Goal: Entertainment & Leisure: Browse casually

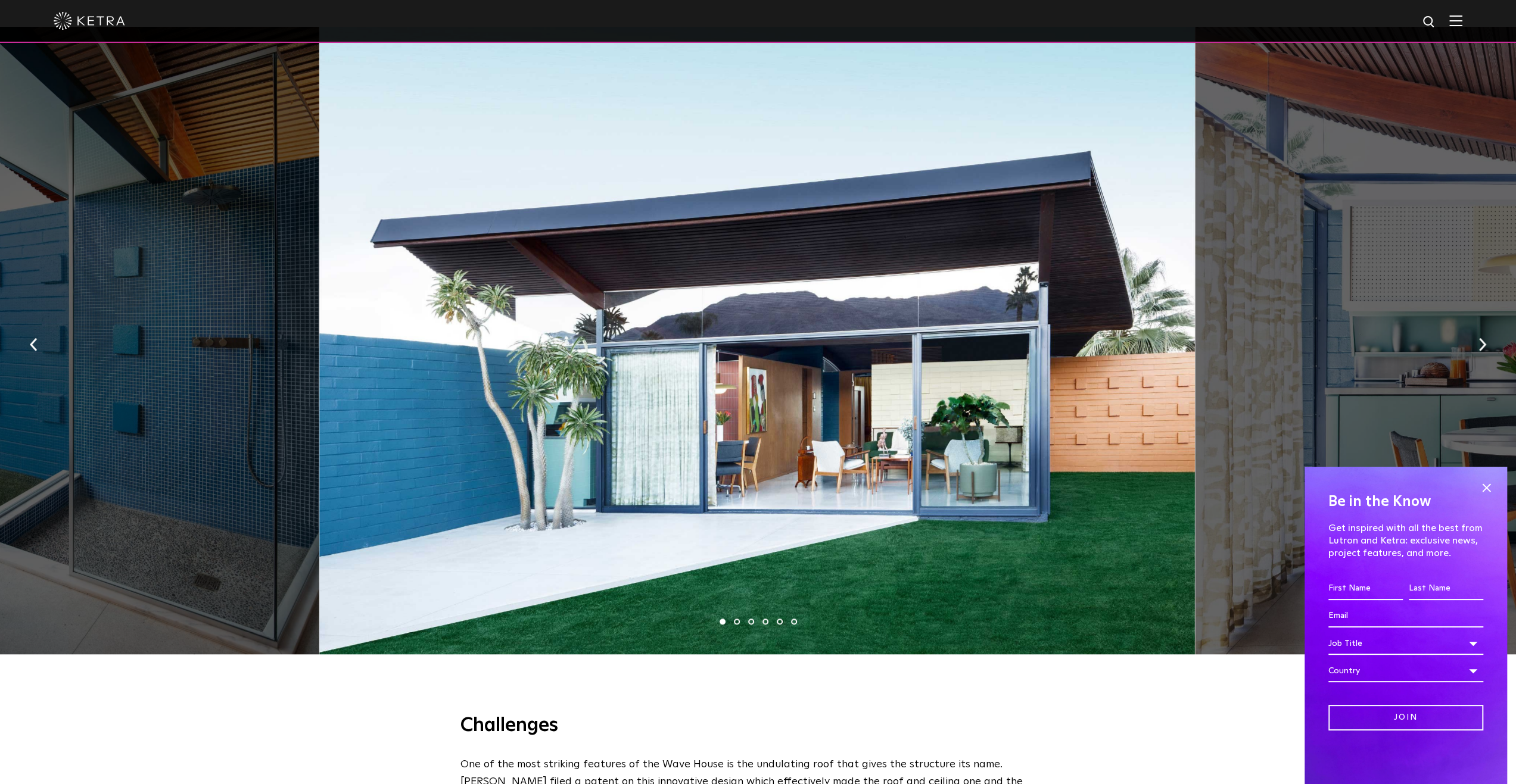
scroll to position [893, 0]
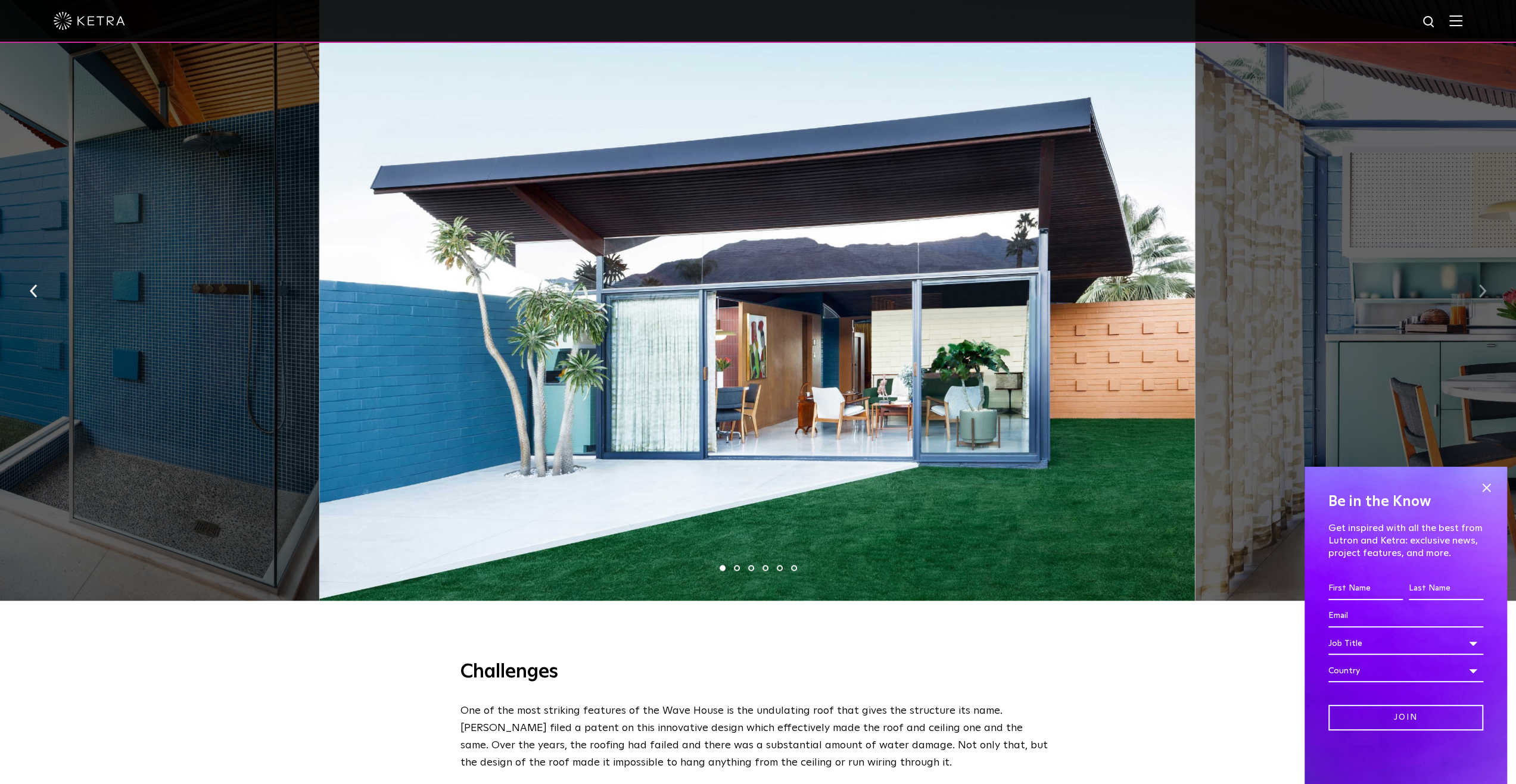
click at [1471, 286] on button "button" at bounding box center [1482, 290] width 26 height 41
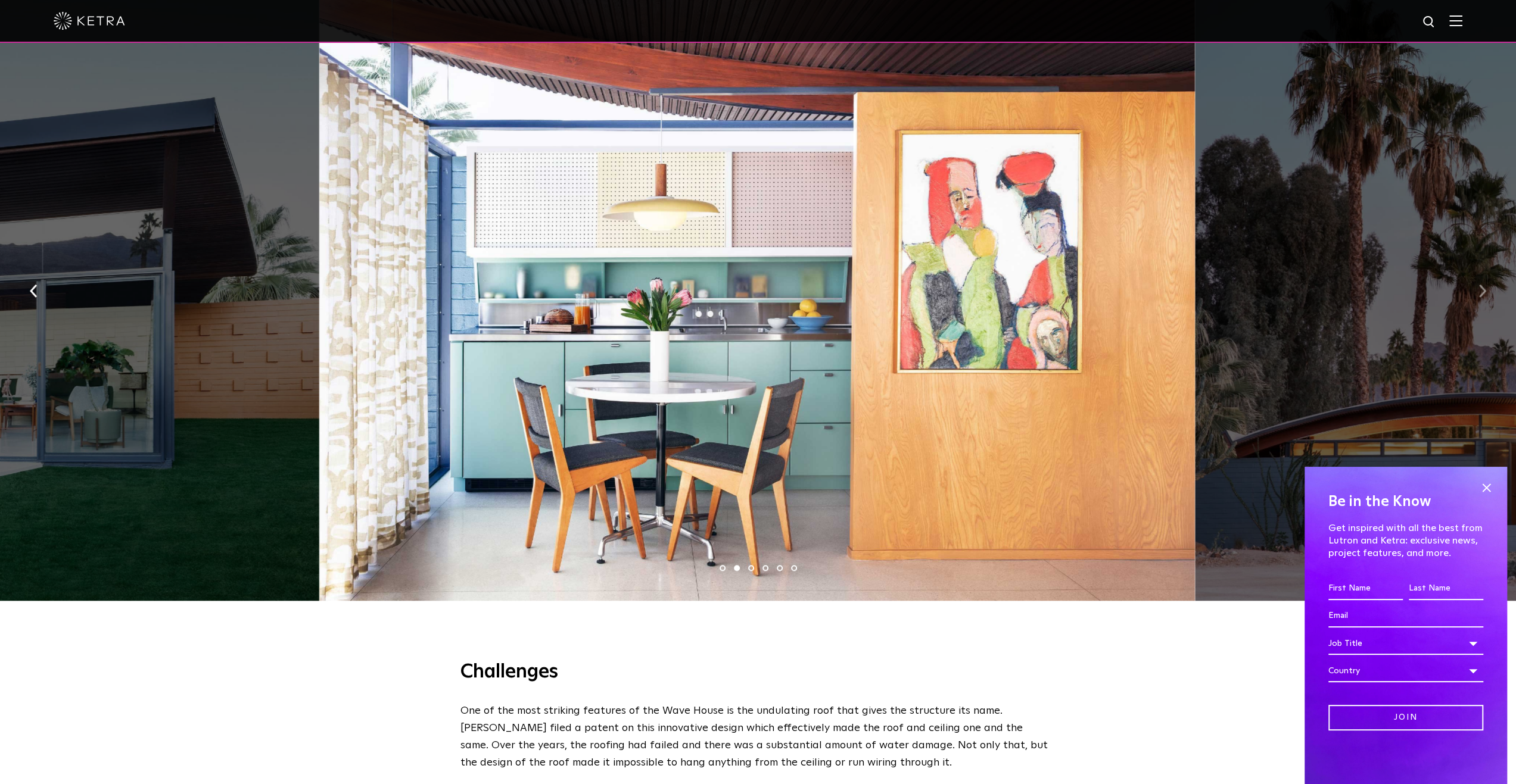
click at [1470, 285] on button "button" at bounding box center [1482, 290] width 26 height 41
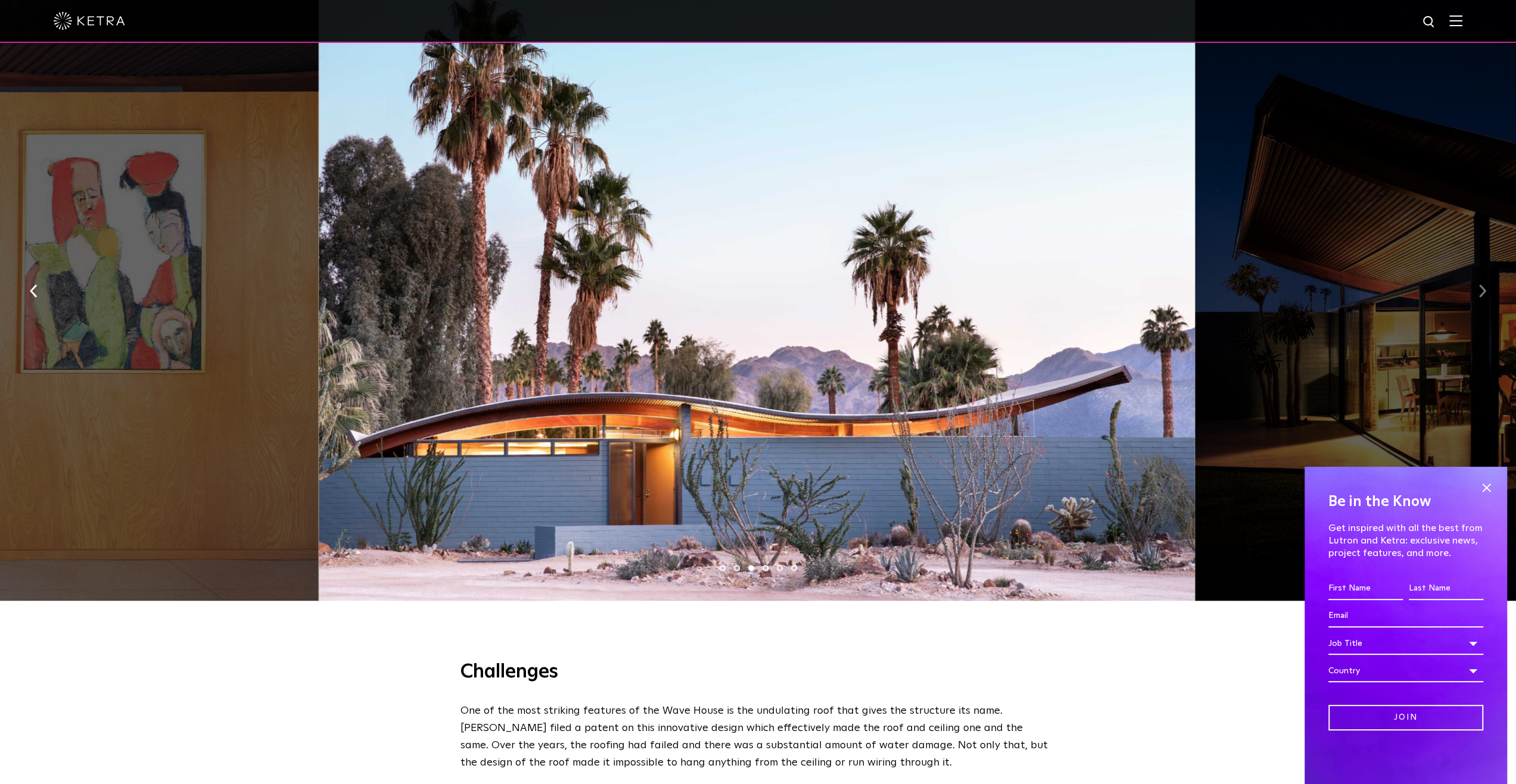
click at [1469, 285] on button "button" at bounding box center [1482, 290] width 26 height 41
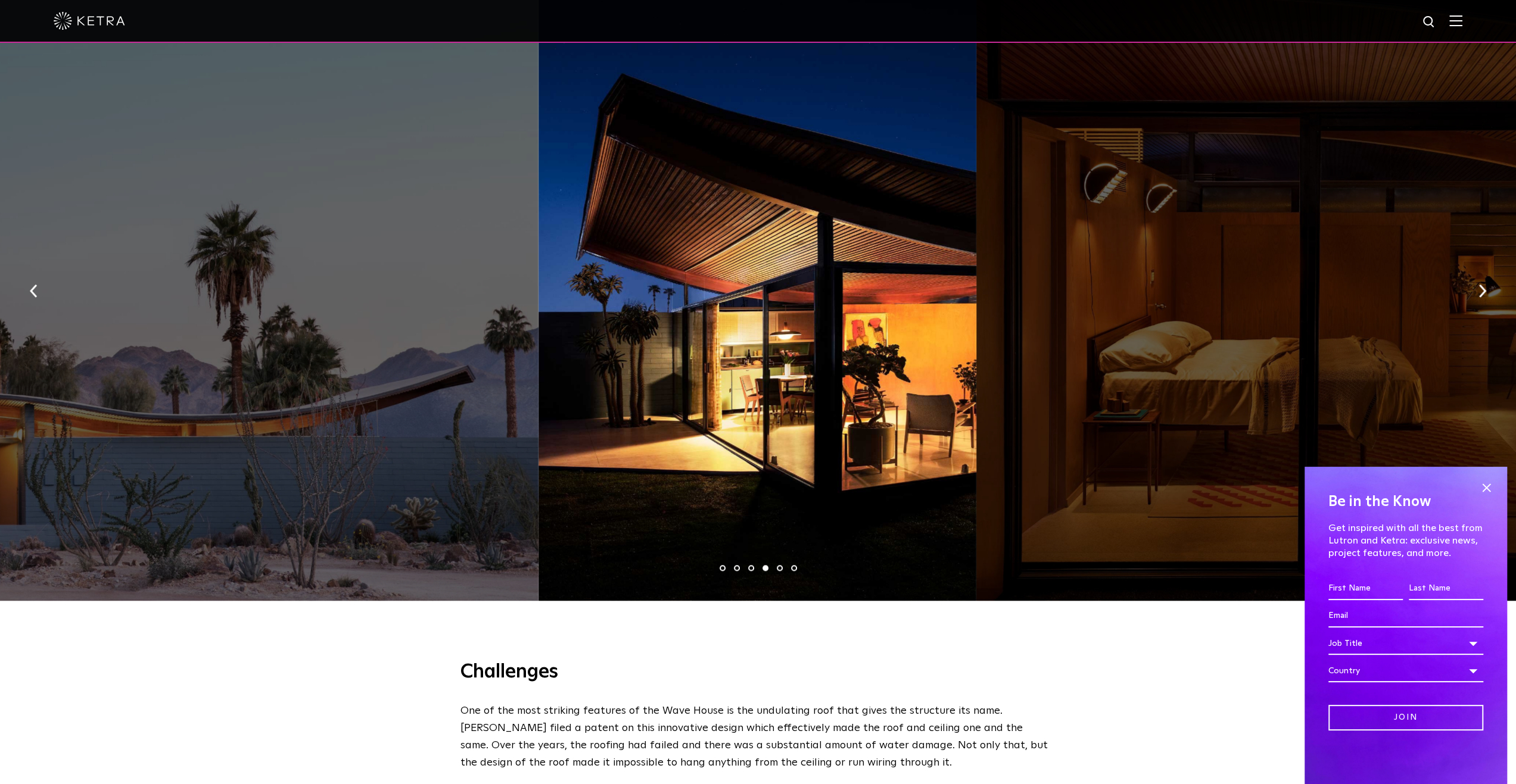
click at [1468, 285] on div at bounding box center [1414, 287] width 876 height 628
click at [1474, 281] on button "button" at bounding box center [1482, 290] width 26 height 41
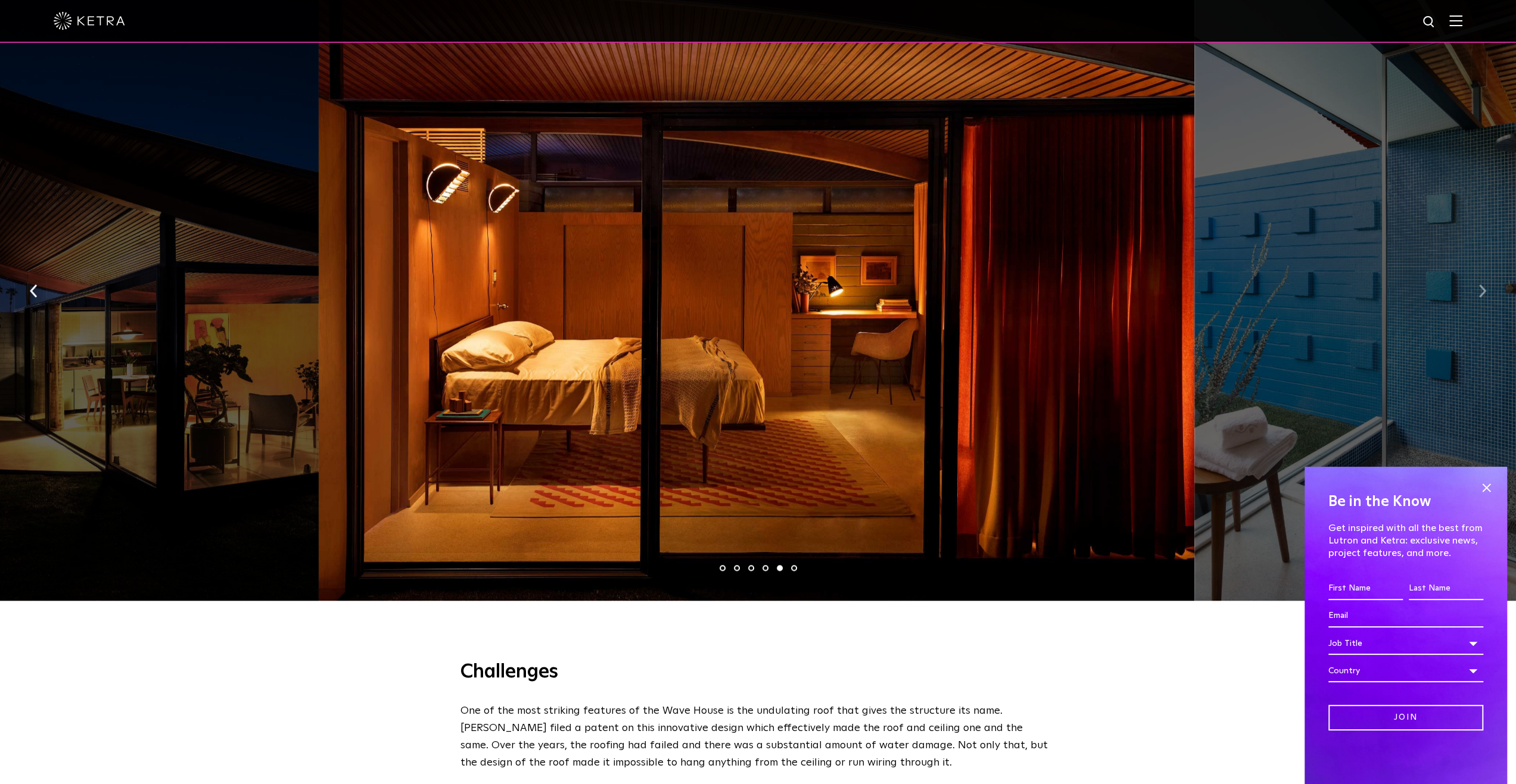
click at [1485, 286] on button "button" at bounding box center [1482, 290] width 26 height 41
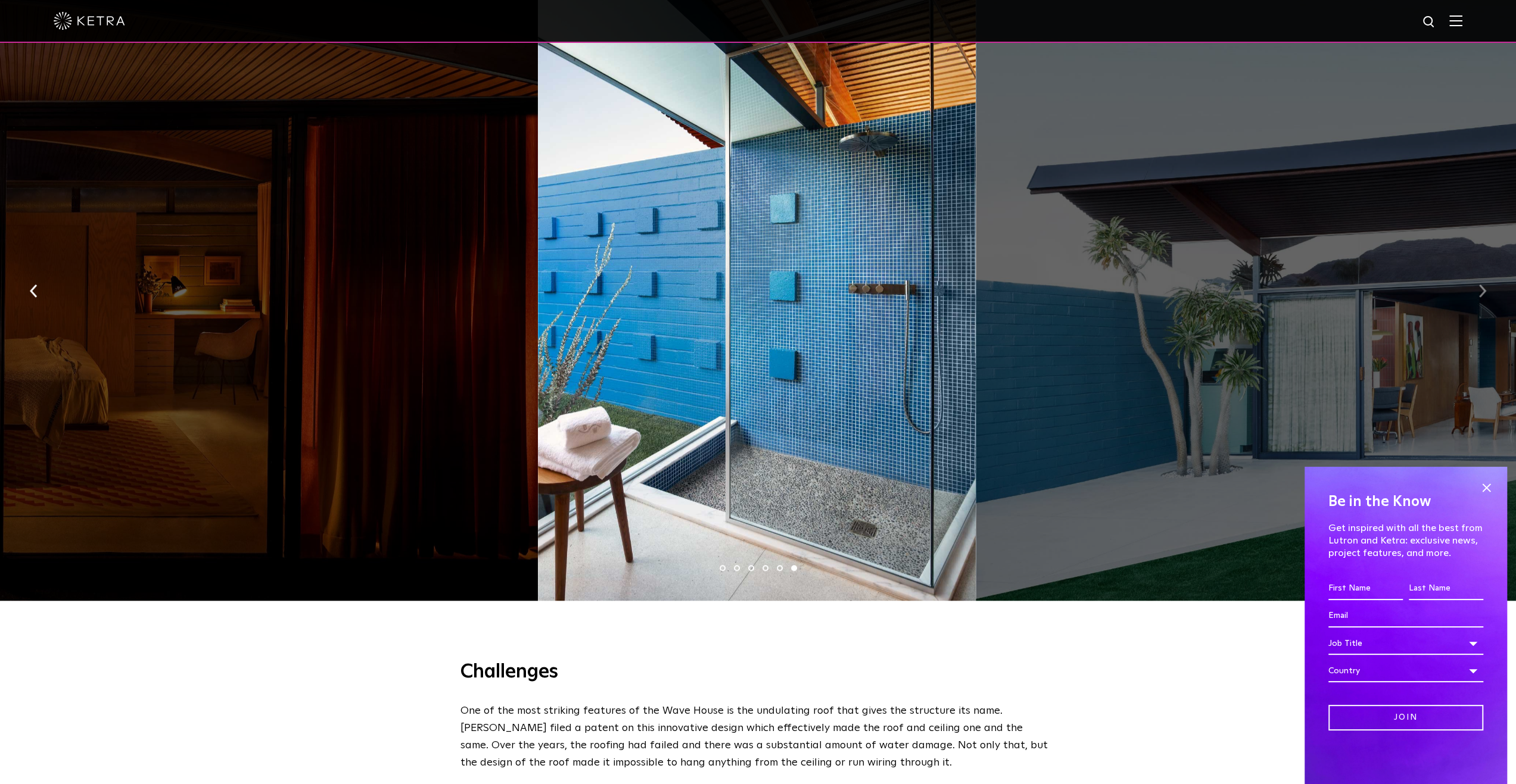
click at [1485, 286] on button "button" at bounding box center [1482, 290] width 26 height 41
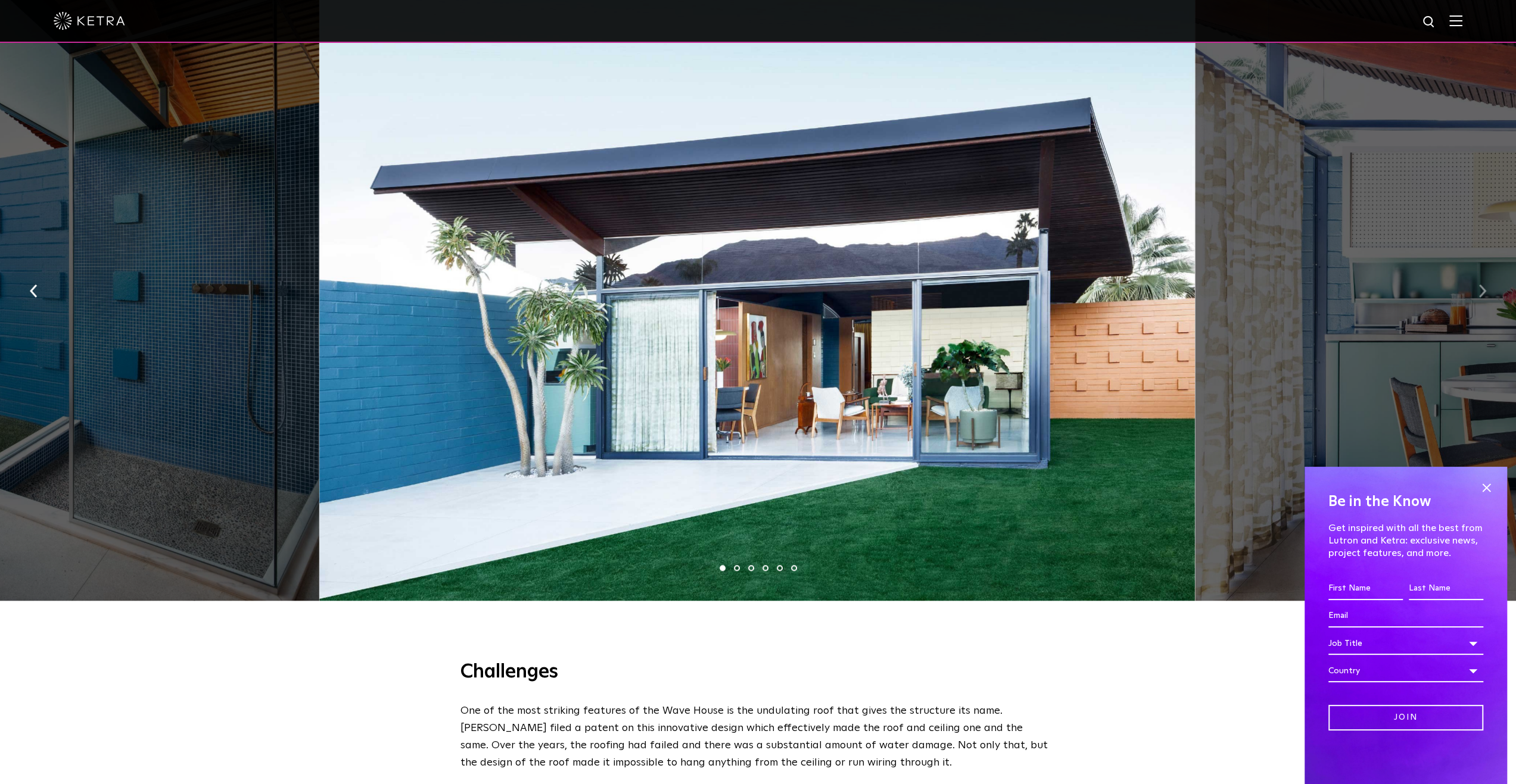
click at [1485, 286] on button "button" at bounding box center [1482, 290] width 26 height 41
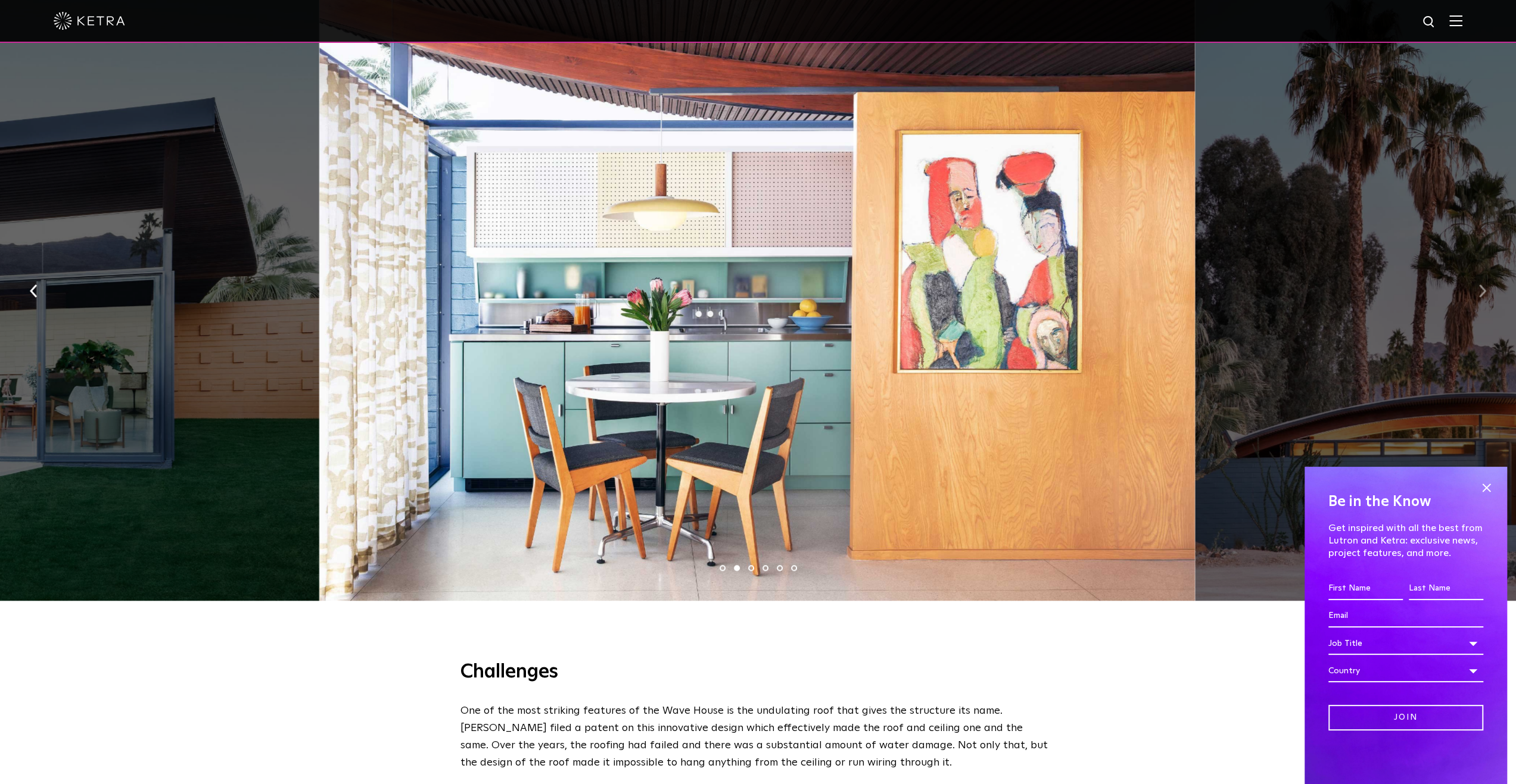
click at [1485, 286] on img "button" at bounding box center [1482, 291] width 7 height 13
